Goal: Task Accomplishment & Management: Use online tool/utility

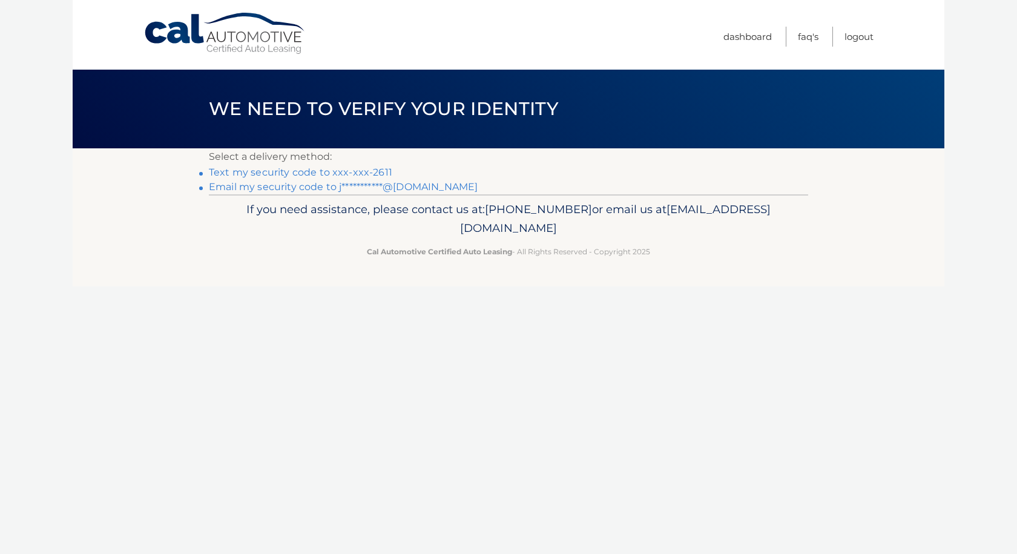
click at [306, 170] on link "Text my security code to xxx-xxx-2611" at bounding box center [300, 172] width 183 height 12
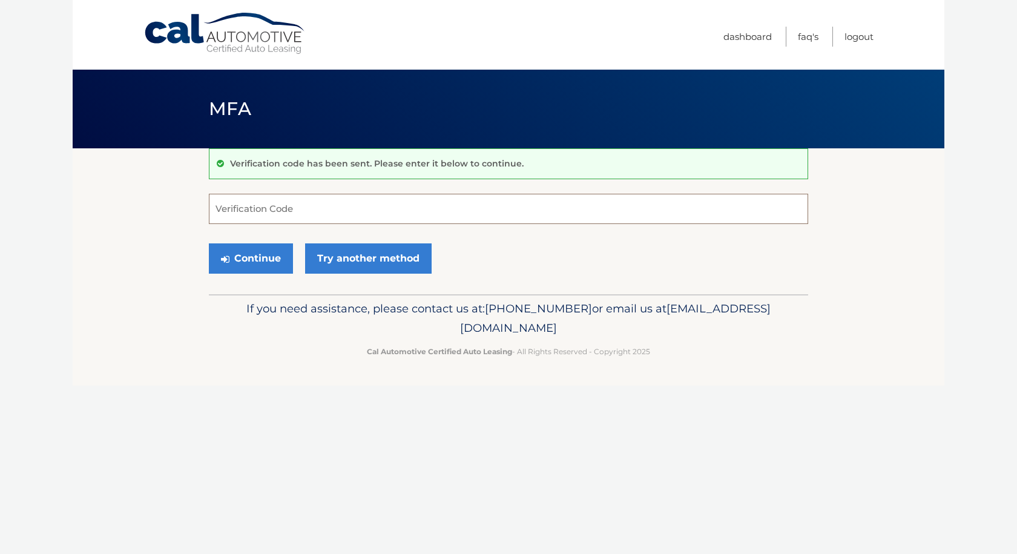
click at [253, 205] on input "Verification Code" at bounding box center [508, 209] width 599 height 30
type input "429120"
click at [242, 259] on button "Continue" at bounding box center [251, 258] width 84 height 30
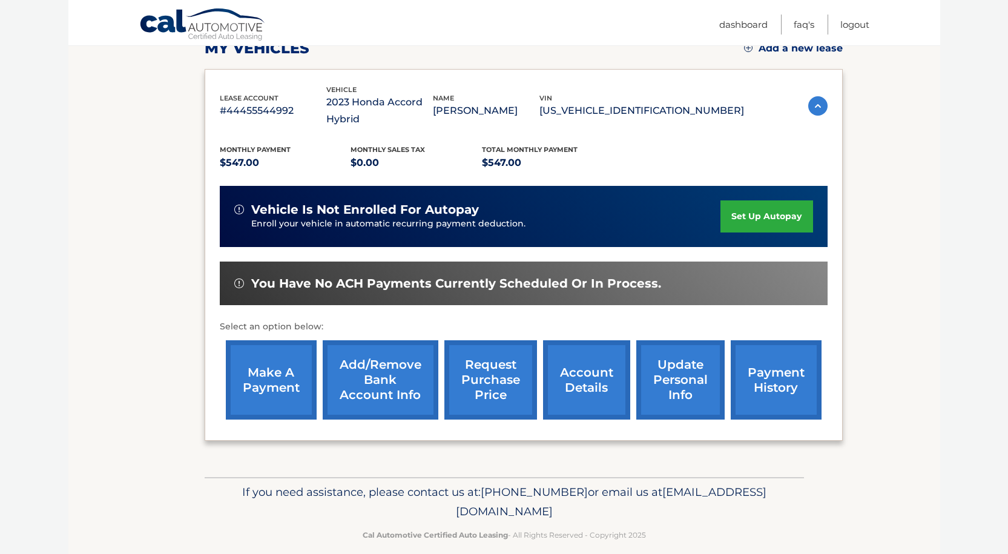
scroll to position [197, 0]
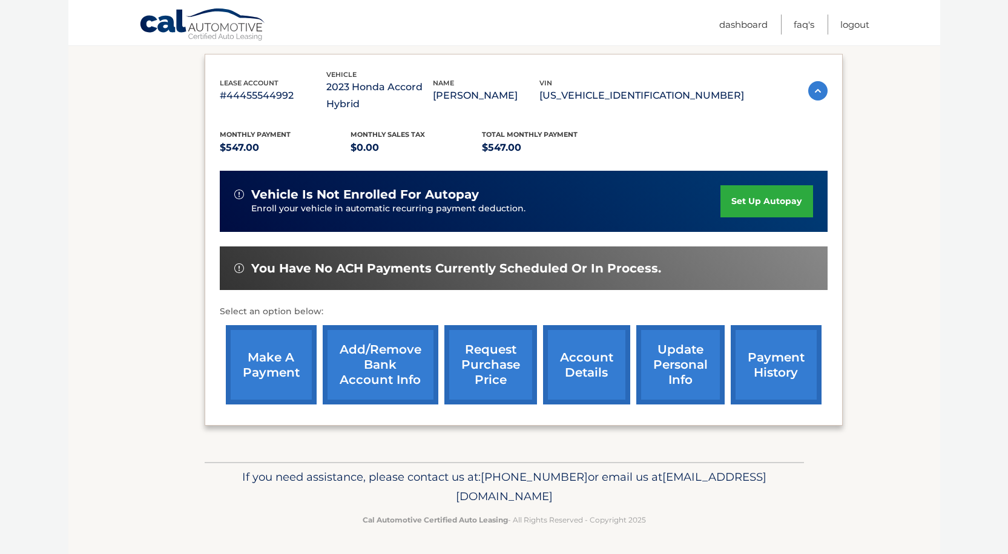
click at [269, 357] on link "make a payment" at bounding box center [271, 364] width 91 height 79
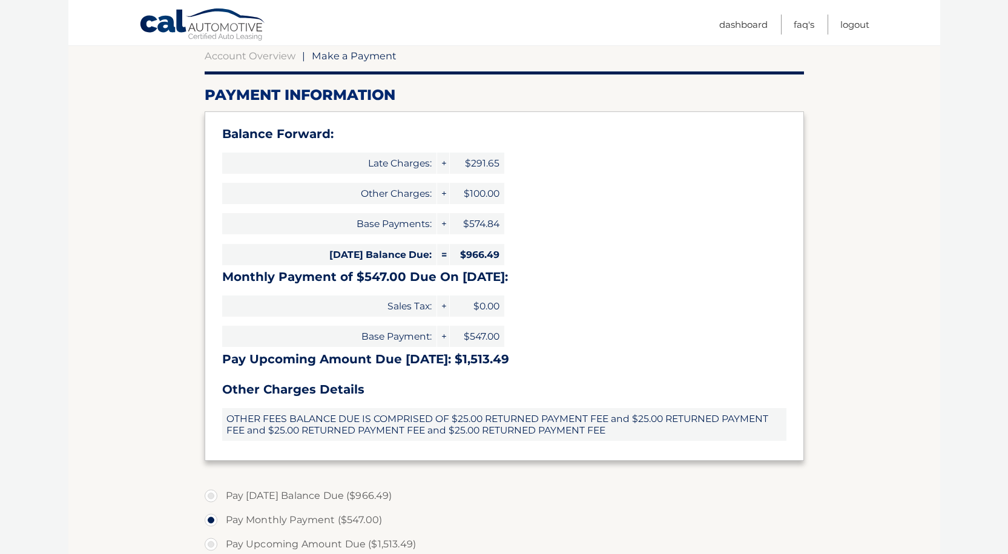
scroll to position [121, 0]
